Goal: Task Accomplishment & Management: Manage account settings

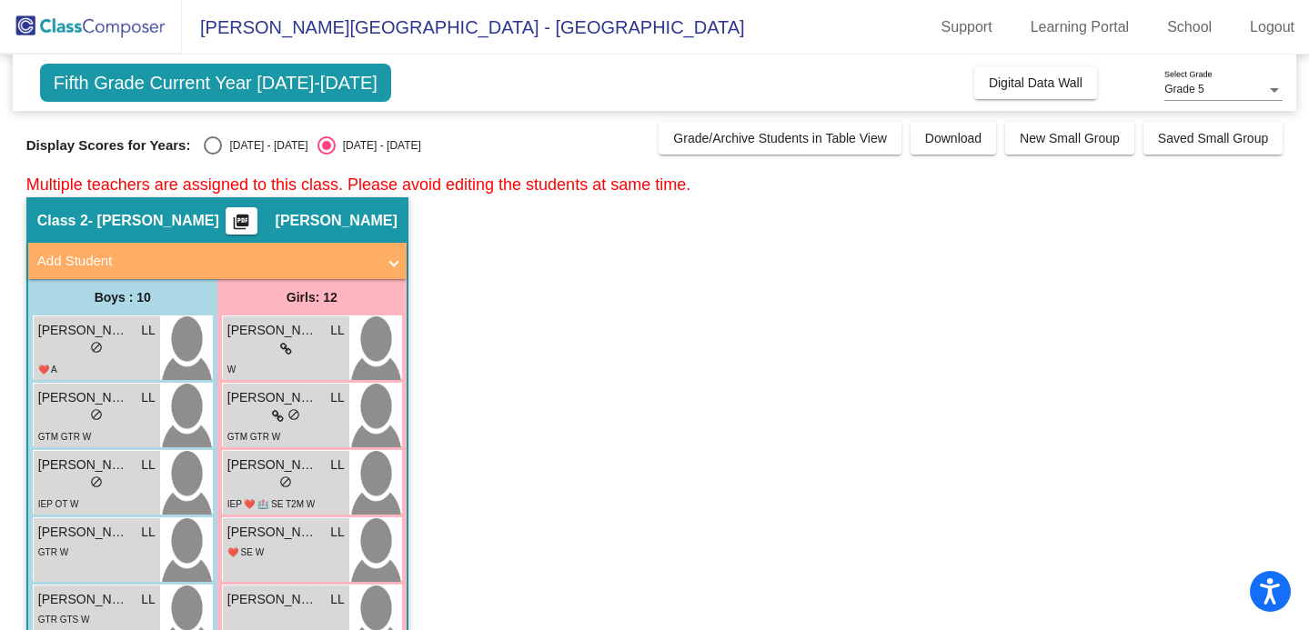
click at [216, 143] on div "Select an option" at bounding box center [213, 145] width 18 height 18
click at [213, 155] on input "[DATE] - [DATE]" at bounding box center [212, 155] width 1 height 1
radio input "true"
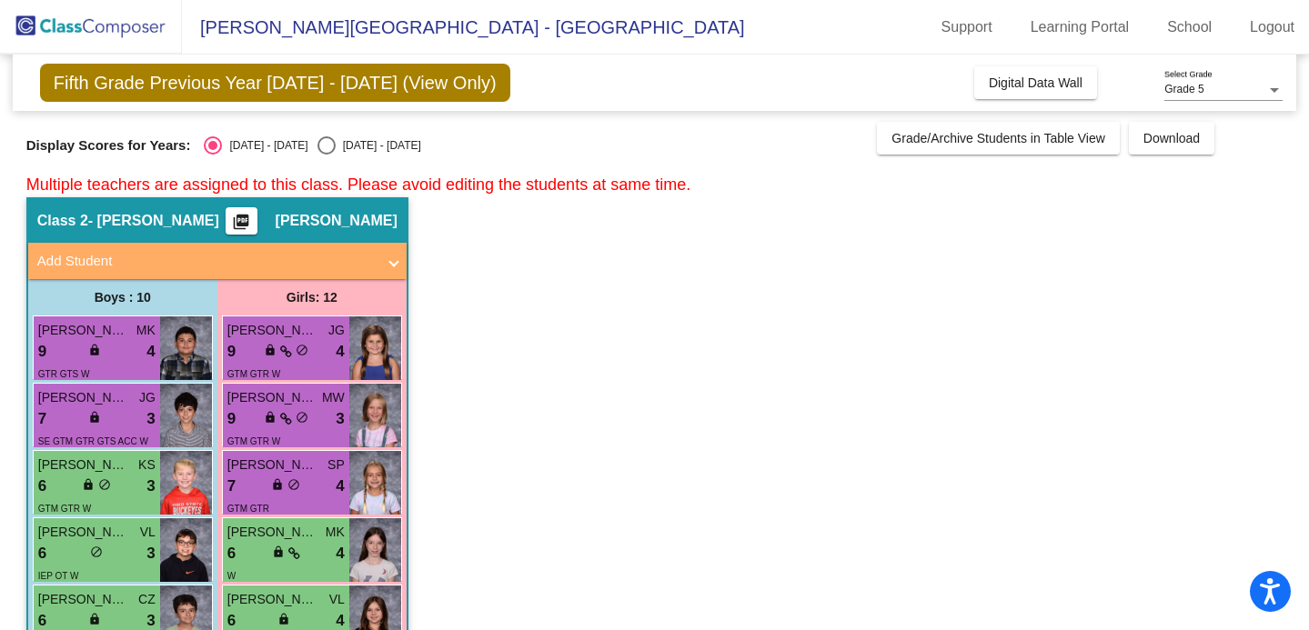
click at [1002, 93] on button "Digital Data Wall" at bounding box center [1035, 82] width 123 height 33
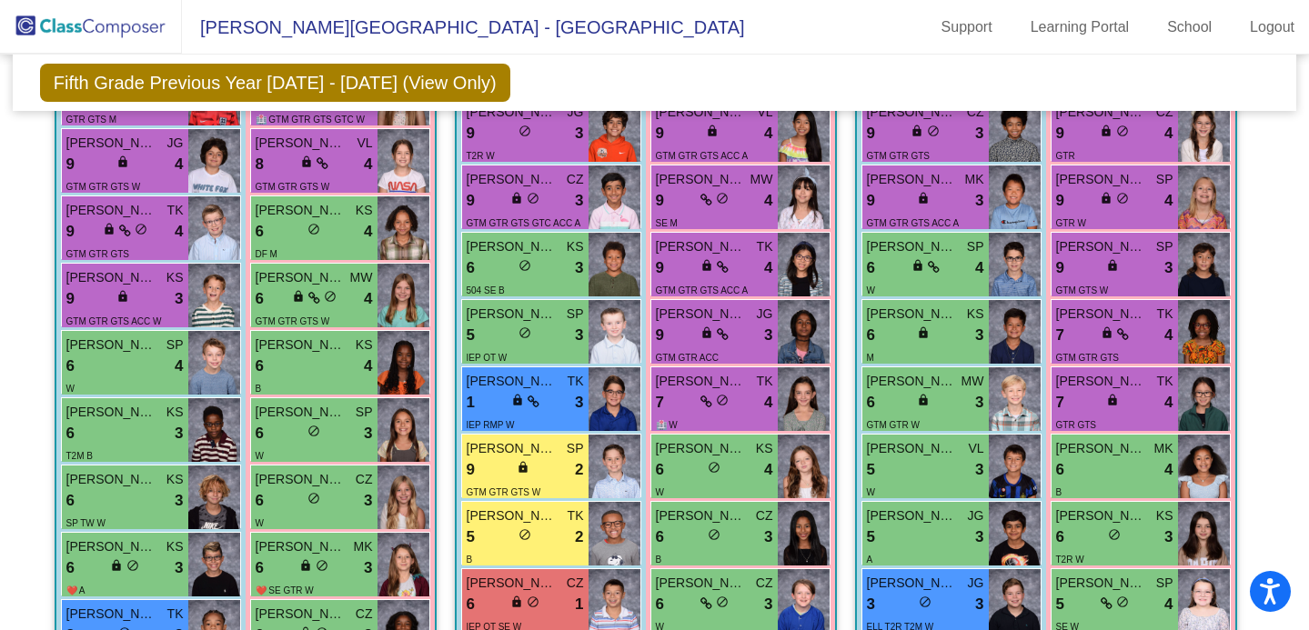
scroll to position [1628, 0]
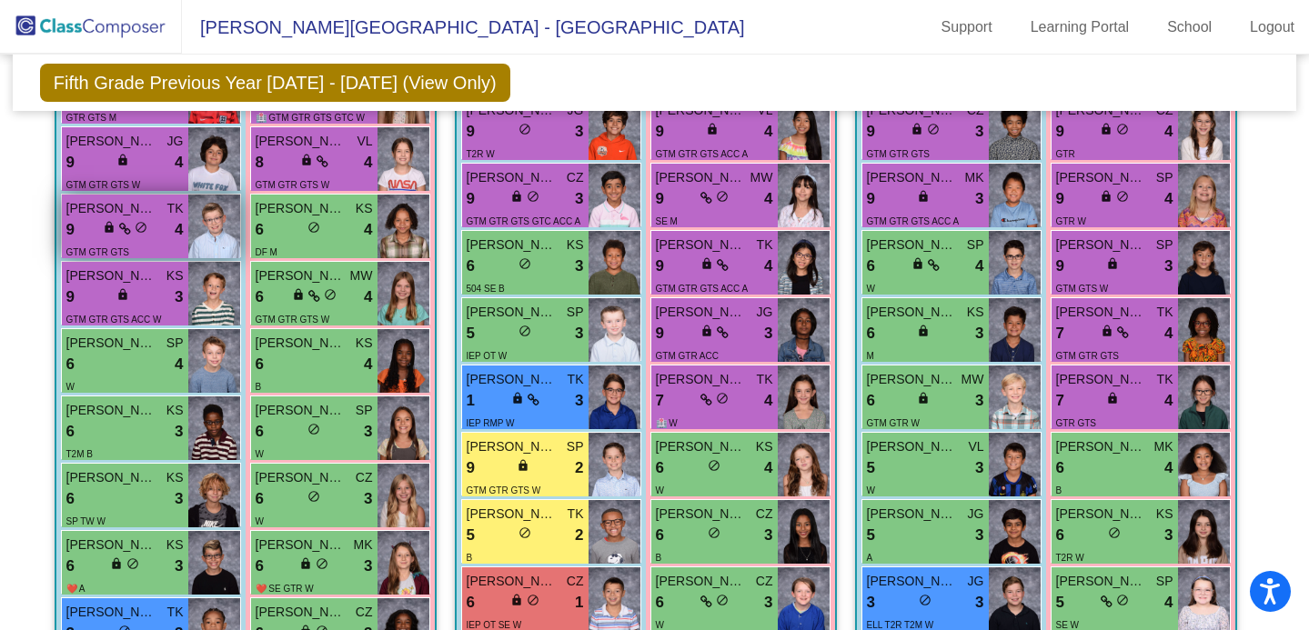
click at [195, 208] on img at bounding box center [214, 227] width 52 height 64
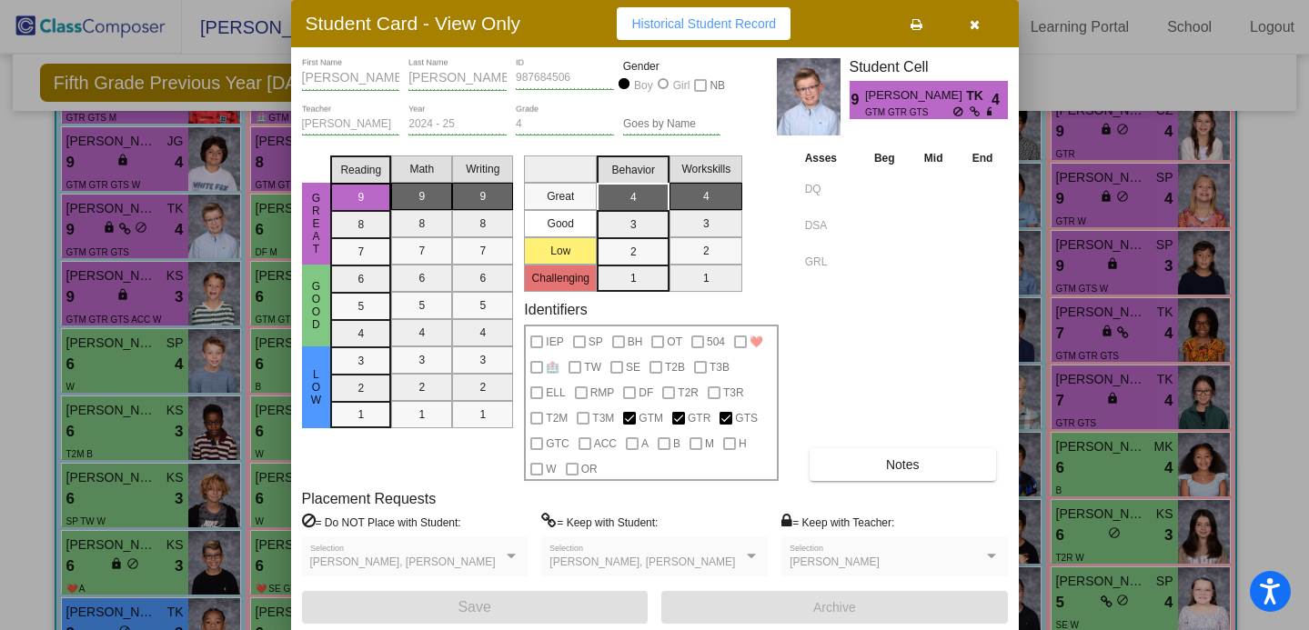
click at [1091, 115] on div at bounding box center [654, 315] width 1309 height 630
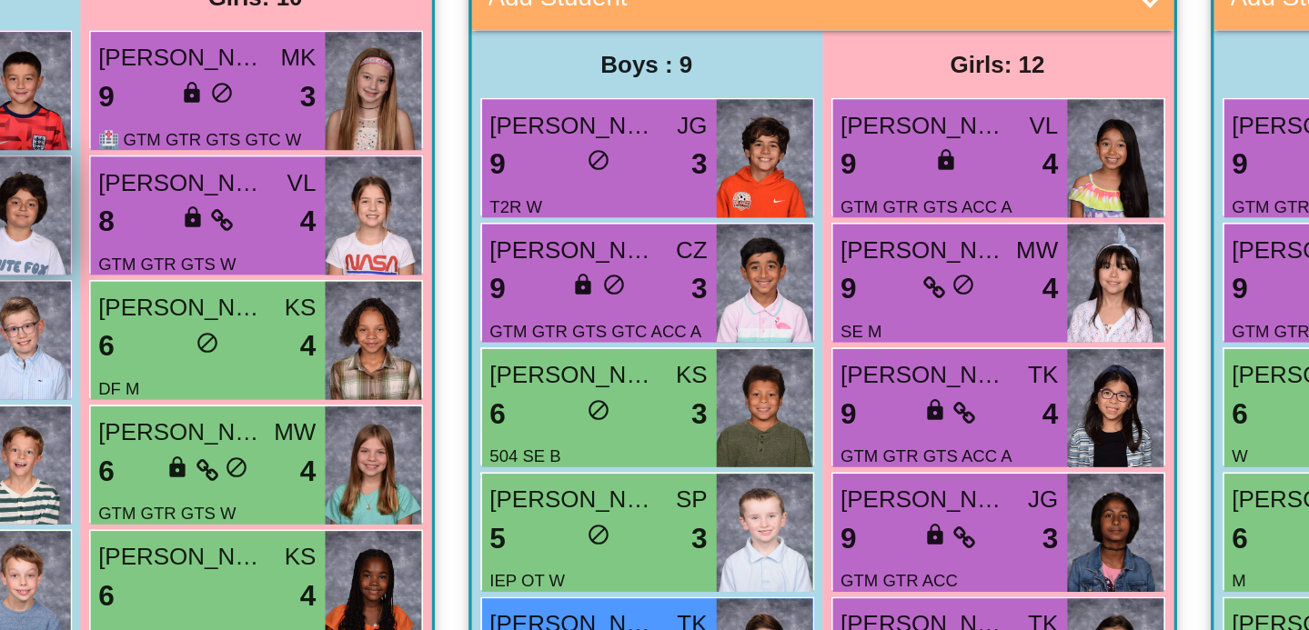
scroll to position [1494, 202]
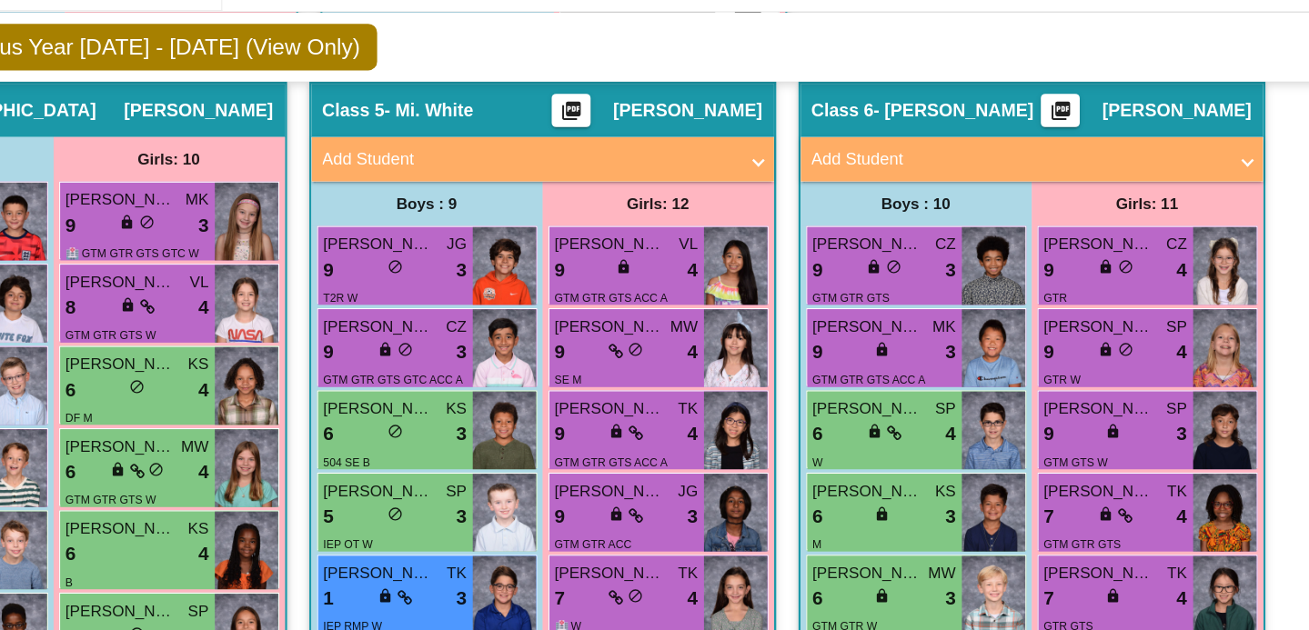
click at [600, 93] on div "Fifth Grade Previous Year 2024 - 2025 (View Only) Add, Move, or Retain Students…" at bounding box center [452, 83] width 1283 height 56
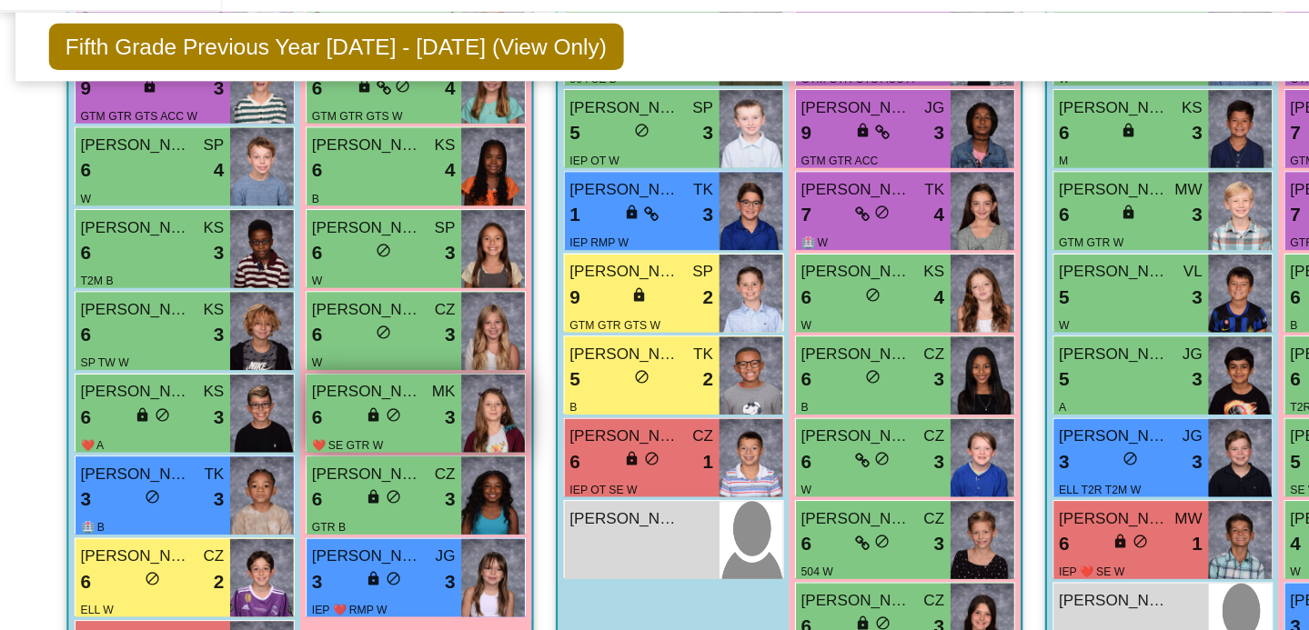
scroll to position [1804, 0]
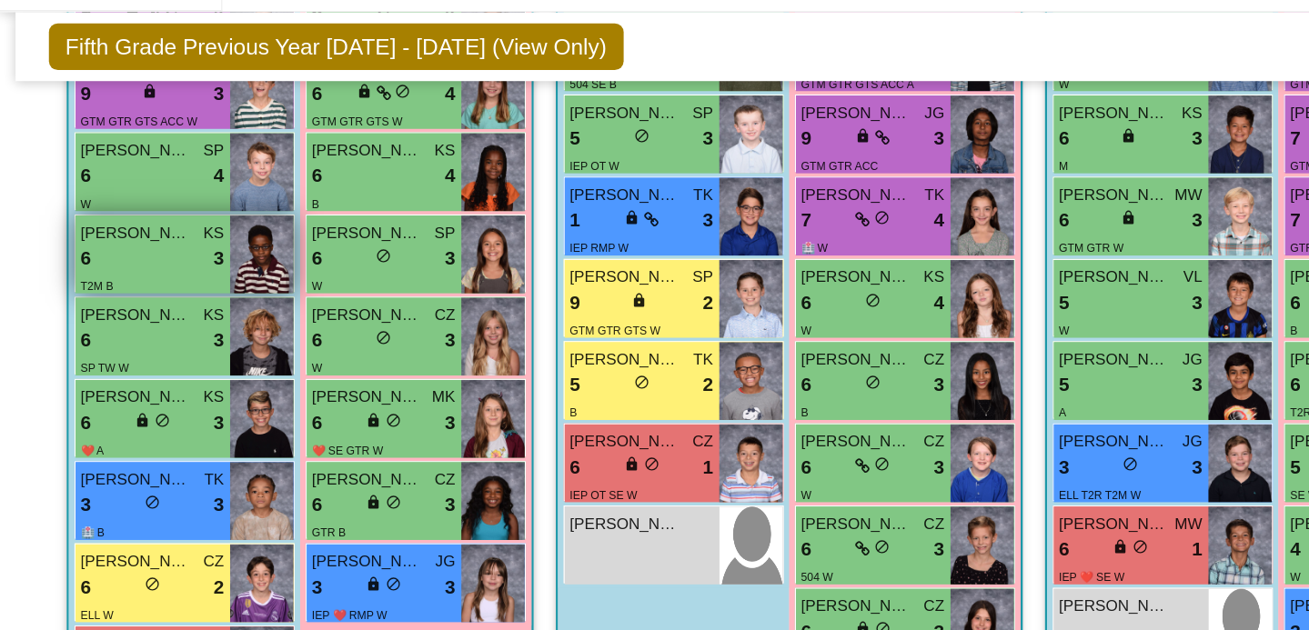
click at [153, 252] on div "6 lock do_not_disturb_alt 3" at bounding box center [124, 257] width 117 height 24
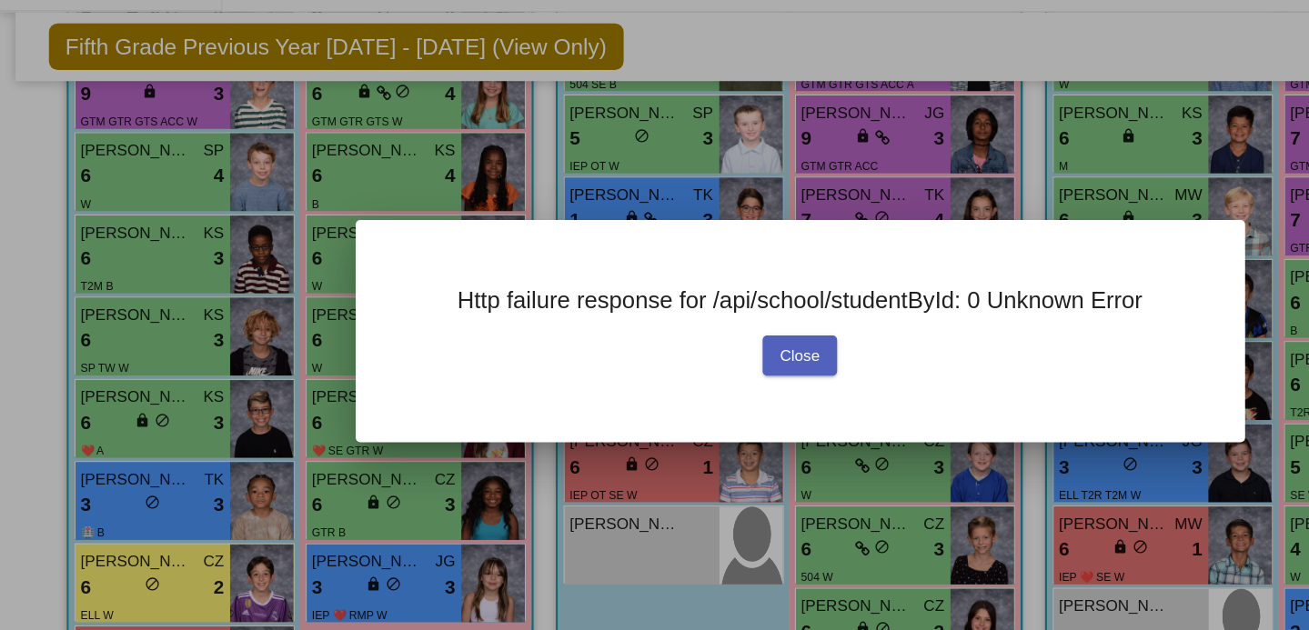
click at [666, 335] on span "Close" at bounding box center [654, 335] width 33 height 15
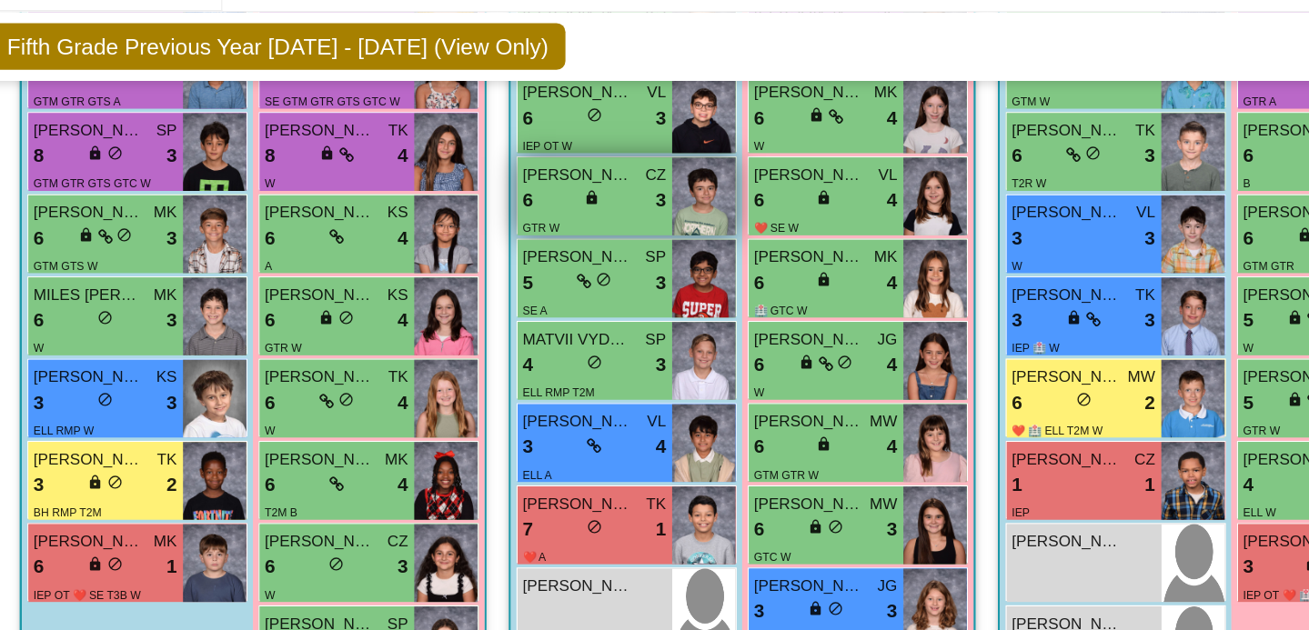
scroll to position [869, 47]
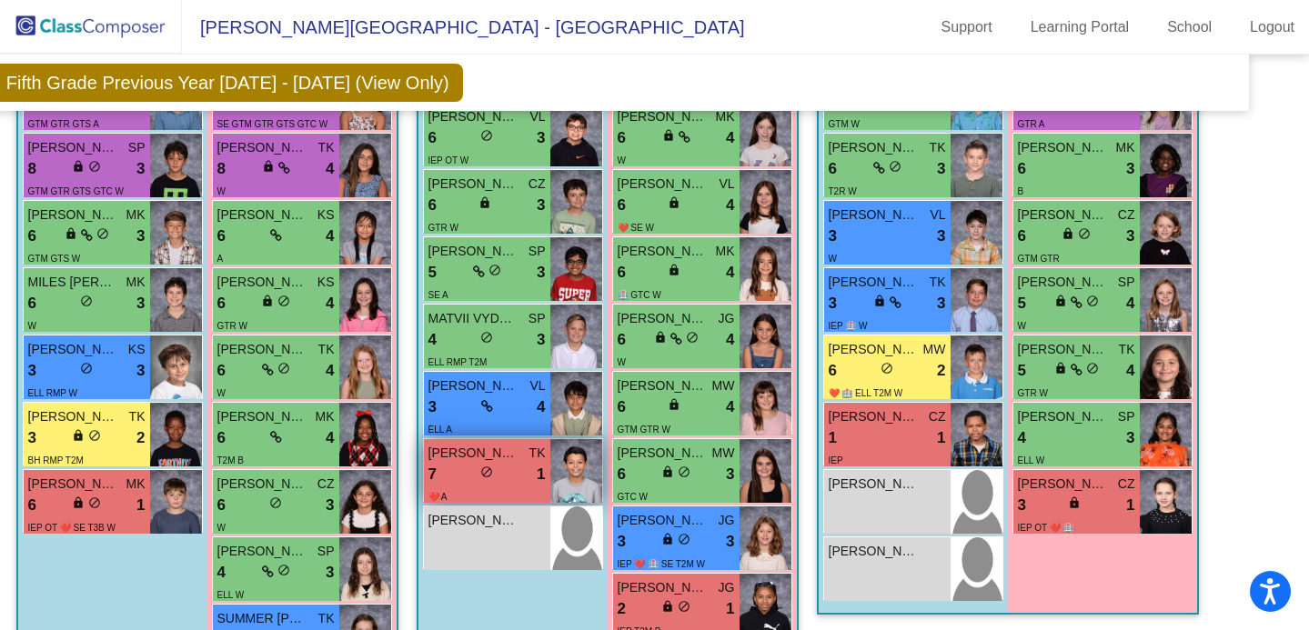
click at [495, 469] on div "7 lock do_not_disturb_alt 1" at bounding box center [486, 475] width 117 height 24
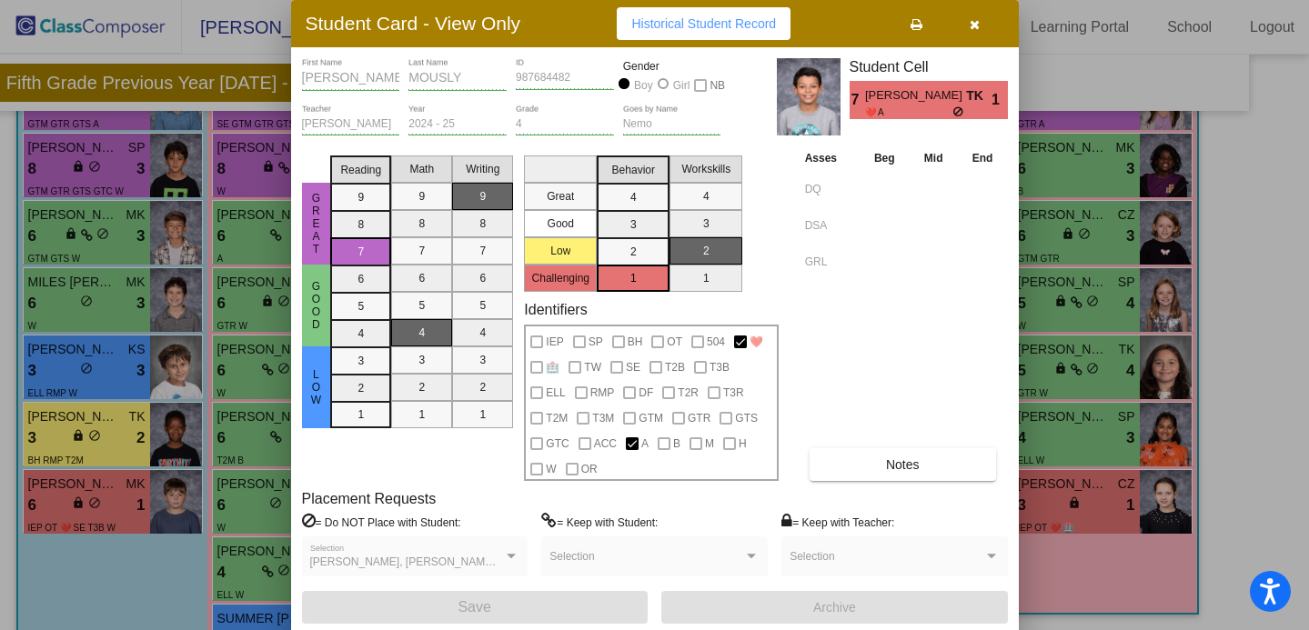
scroll to position [0, 0]
click at [847, 456] on button "Notes" at bounding box center [902, 464] width 186 height 33
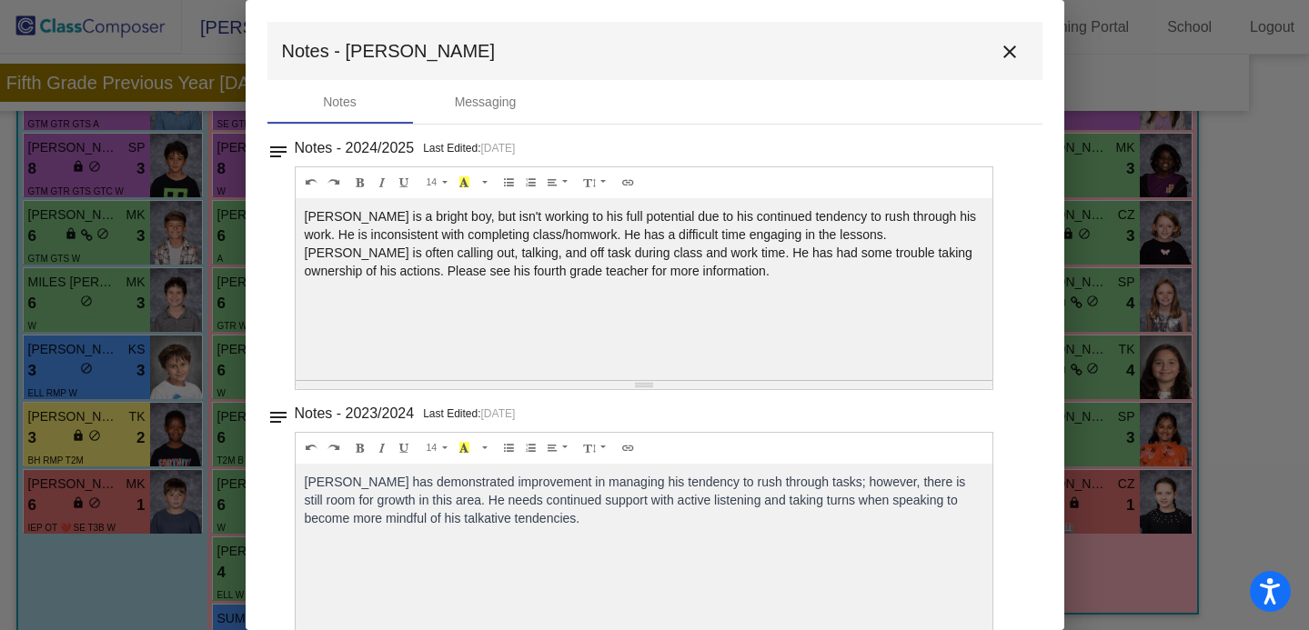
click at [160, 407] on div at bounding box center [654, 315] width 1309 height 630
click at [1003, 65] on button "close" at bounding box center [1009, 51] width 36 height 36
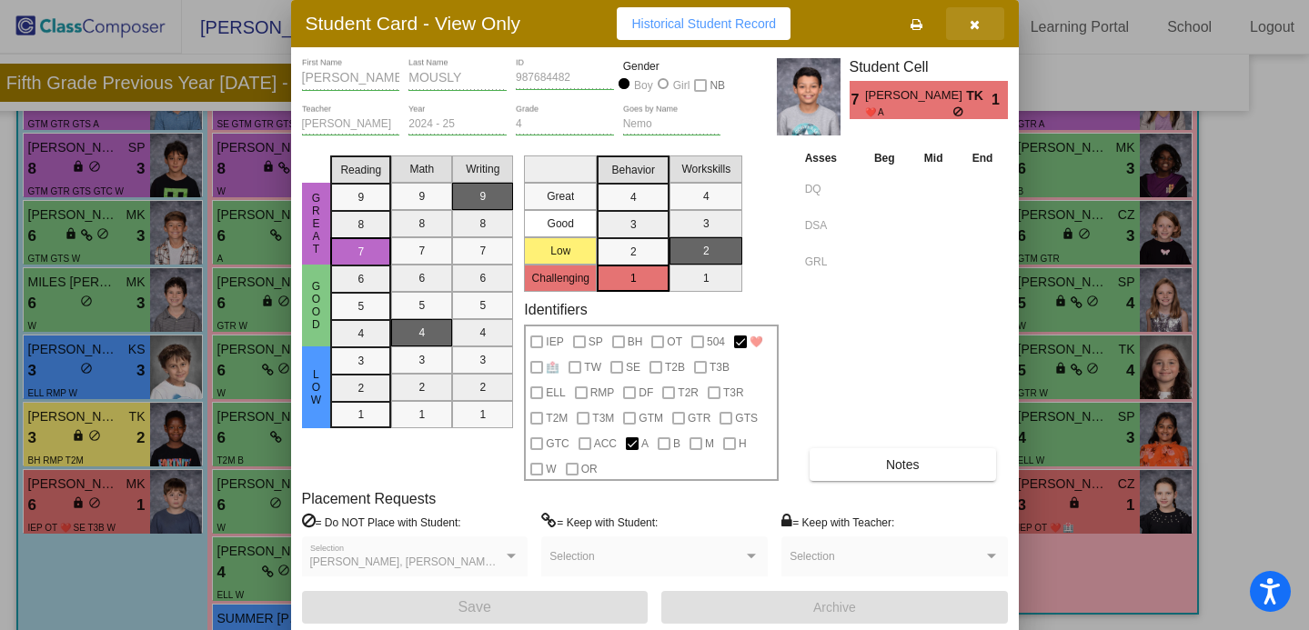
click at [970, 27] on icon "button" at bounding box center [975, 24] width 10 height 13
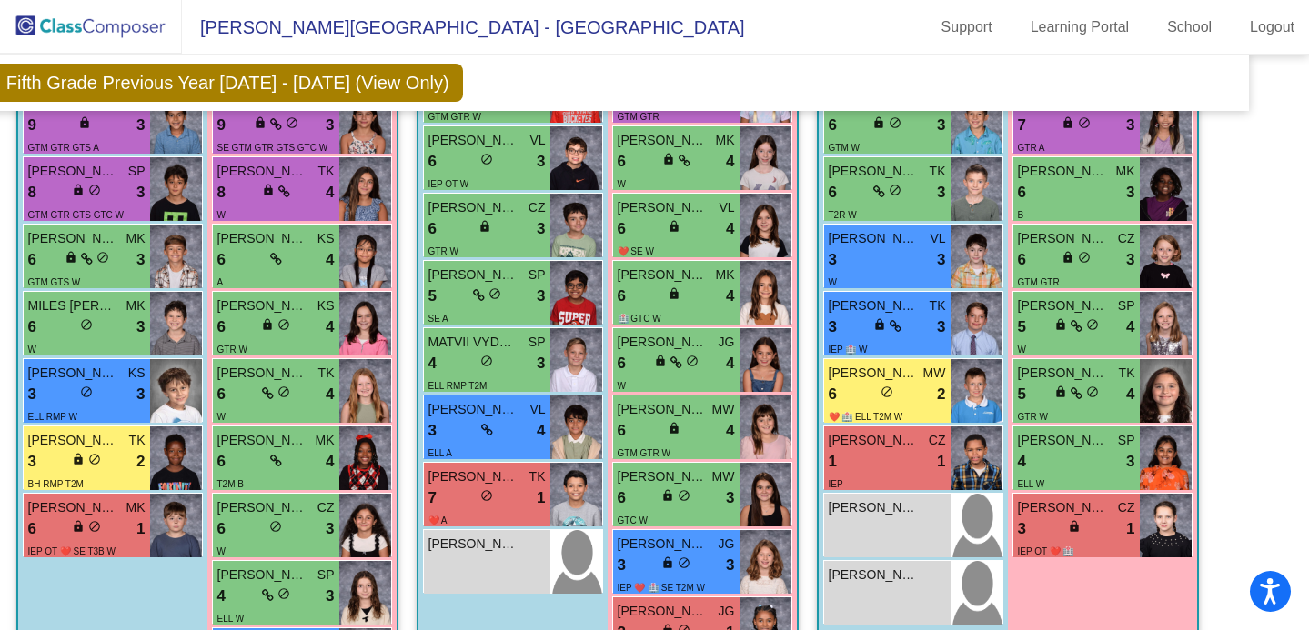
scroll to position [846, 47]
click at [483, 430] on icon at bounding box center [487, 429] width 12 height 13
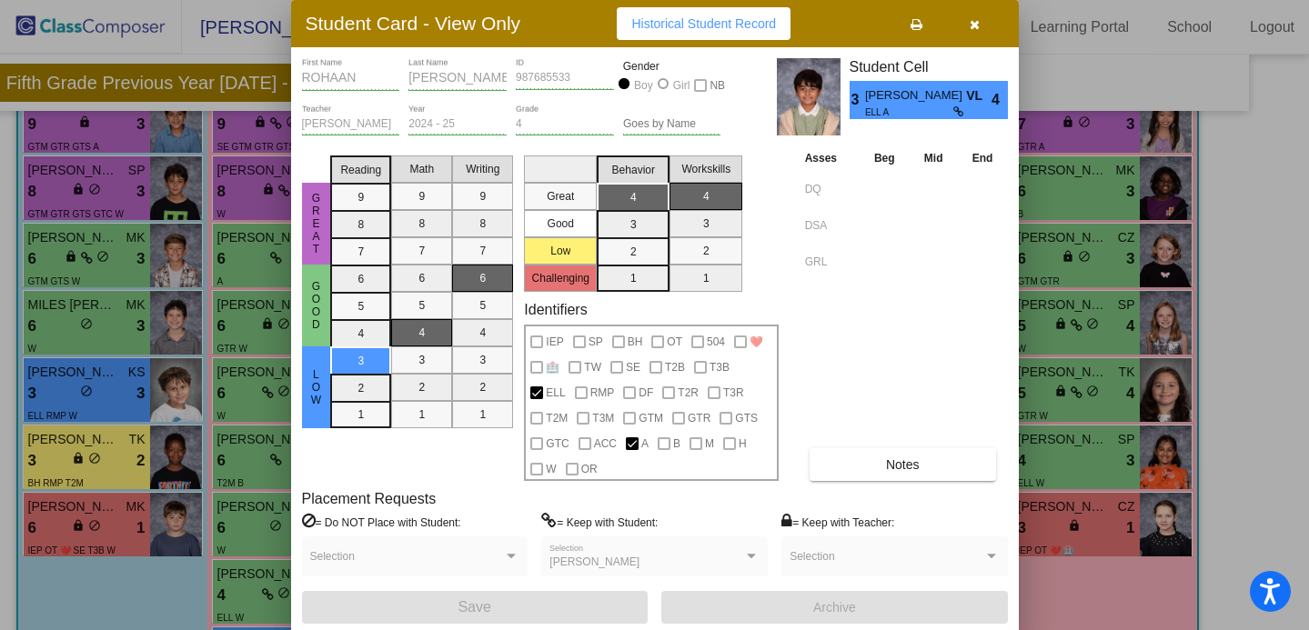
click at [972, 22] on icon "button" at bounding box center [975, 24] width 10 height 13
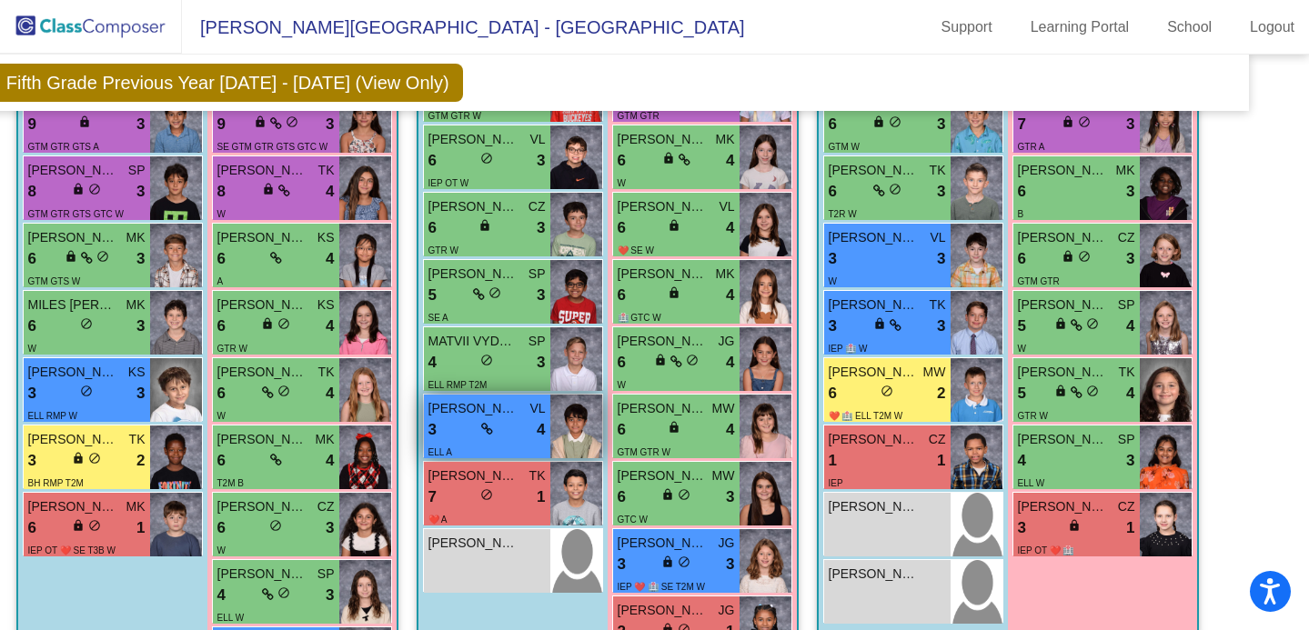
click at [509, 411] on span "[PERSON_NAME] [PERSON_NAME]" at bounding box center [473, 408] width 91 height 19
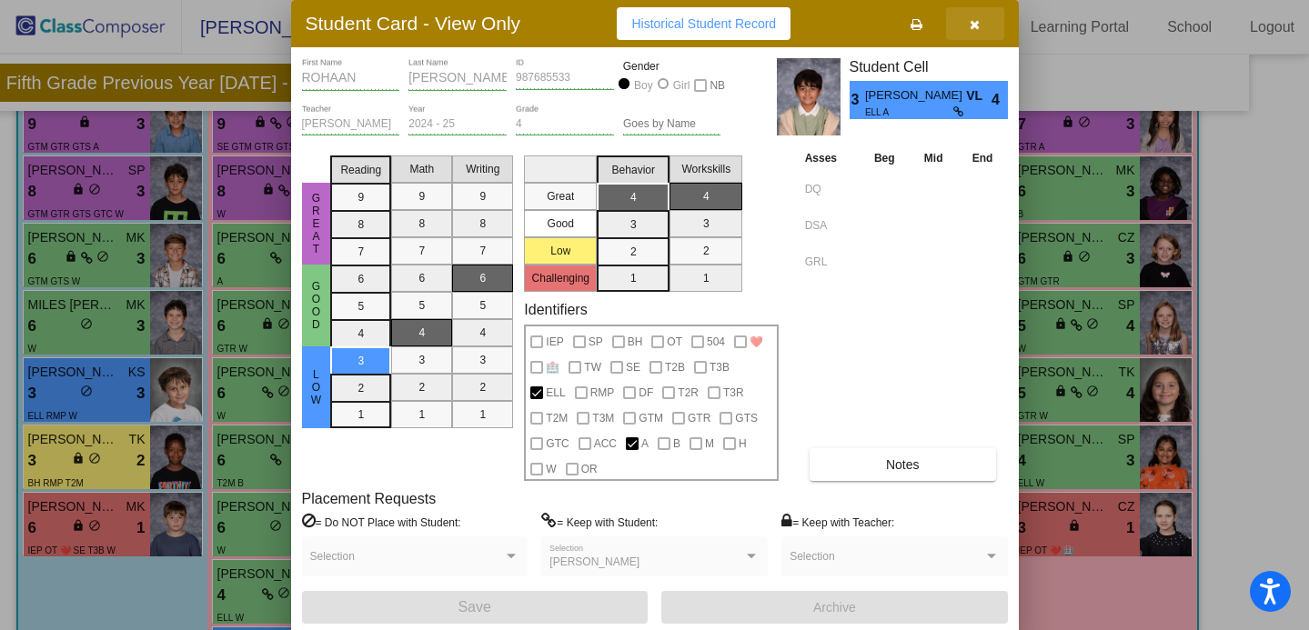
click at [981, 27] on button "button" at bounding box center [975, 23] width 58 height 33
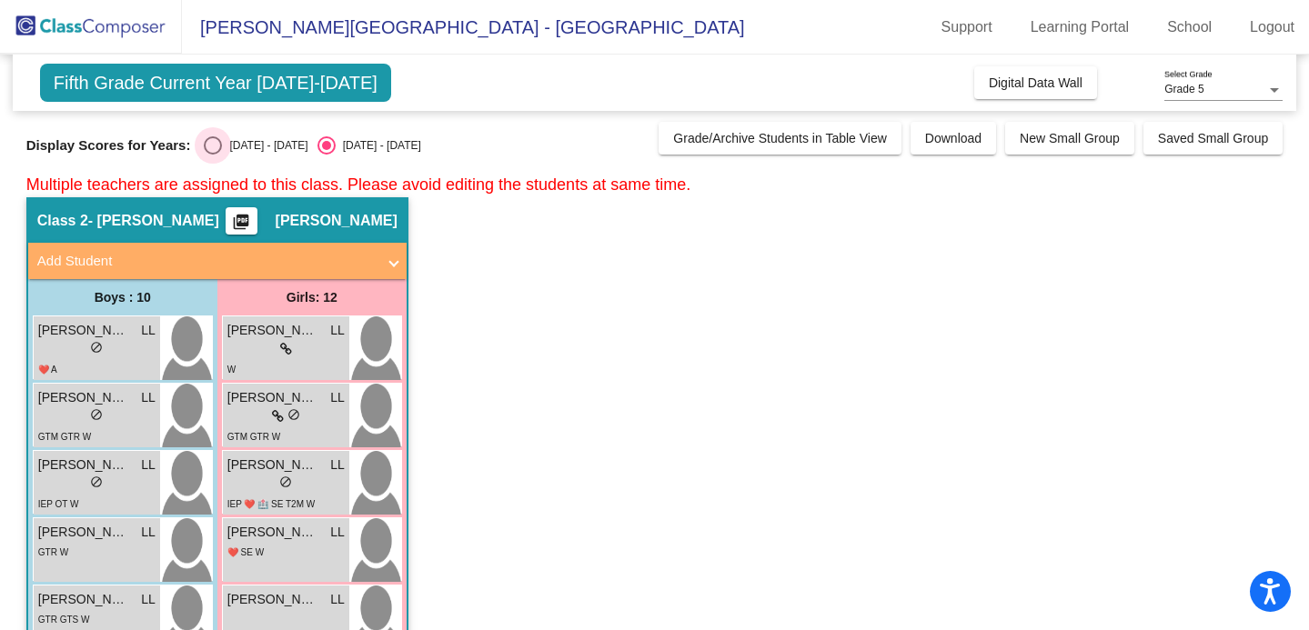
click at [212, 148] on div "Select an option" at bounding box center [213, 145] width 18 height 18
click at [212, 155] on input "[DATE] - [DATE]" at bounding box center [212, 155] width 1 height 1
radio input "true"
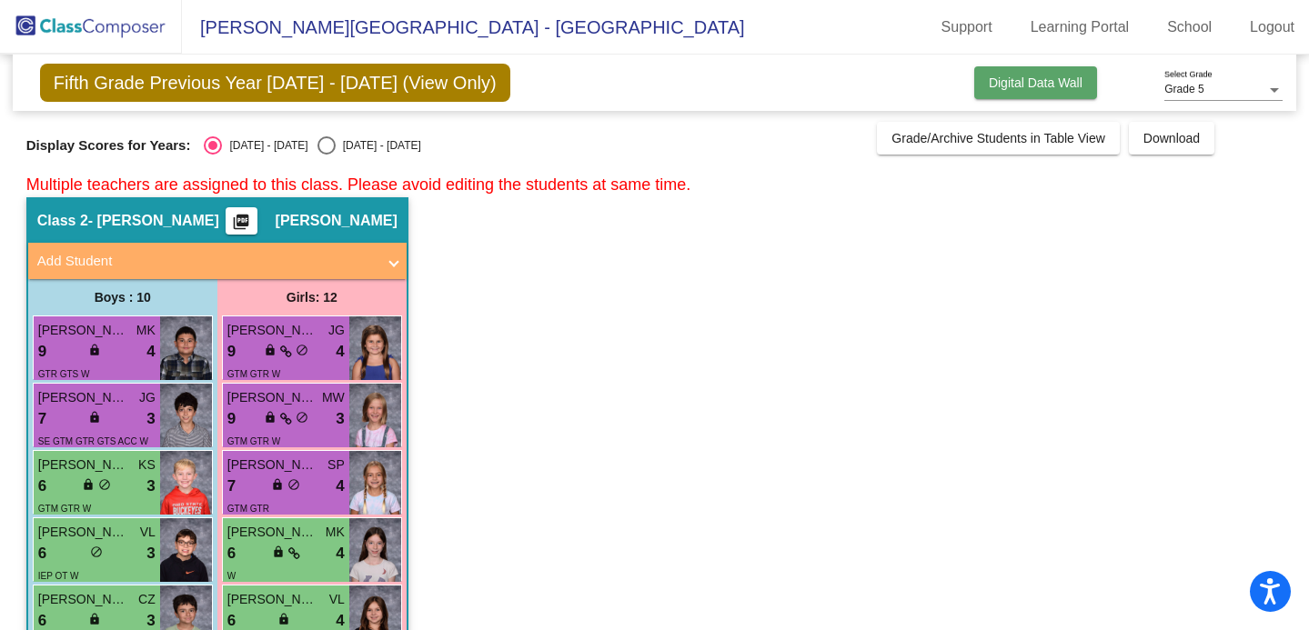
click at [1035, 87] on span "Digital Data Wall" at bounding box center [1036, 82] width 94 height 15
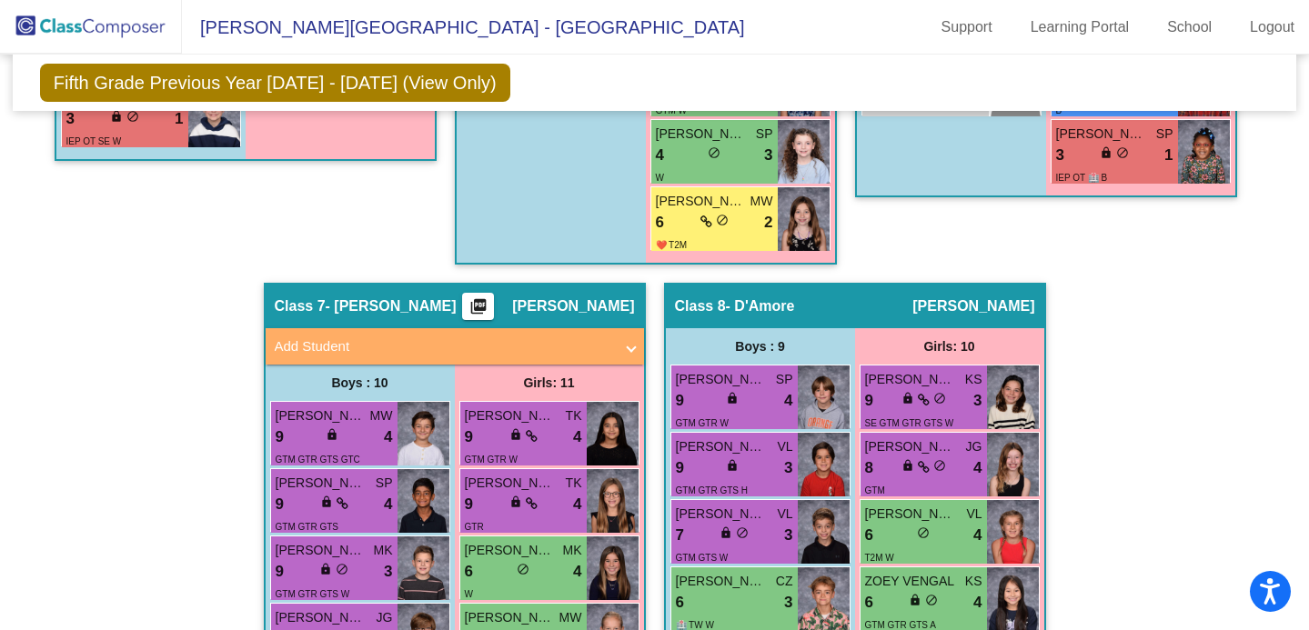
scroll to position [2272, 0]
